Goal: Find specific page/section: Find specific page/section

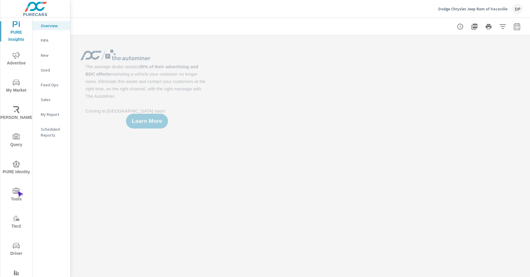
click at [17, 191] on icon "nav menu" at bounding box center [16, 191] width 7 height 6
